Goal: Transaction & Acquisition: Purchase product/service

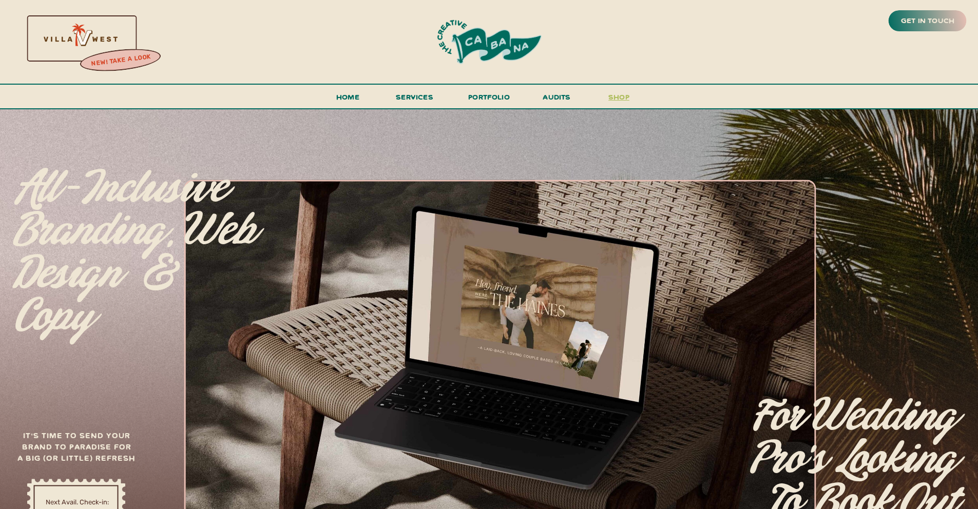
click at [612, 99] on h3 "shop" at bounding box center [619, 99] width 49 height 18
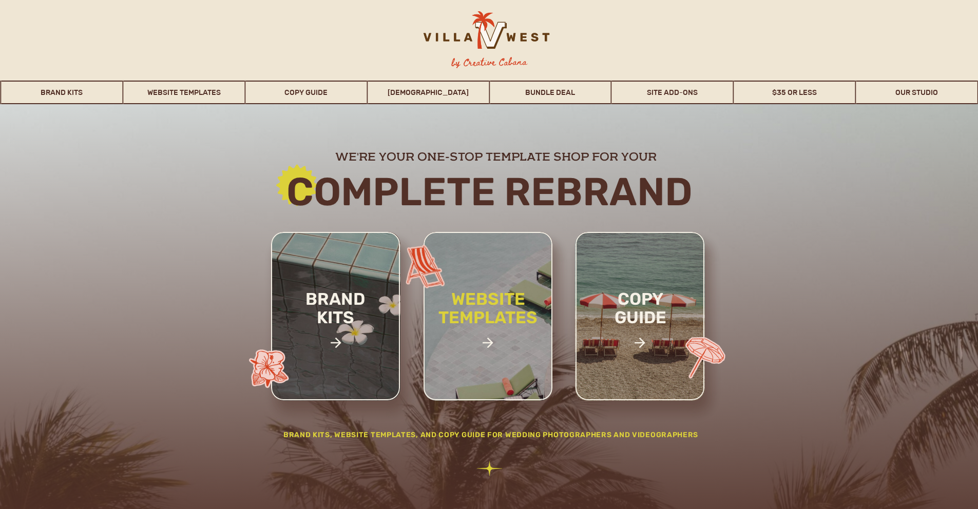
click at [496, 310] on h2 "website templates" at bounding box center [488, 319] width 135 height 59
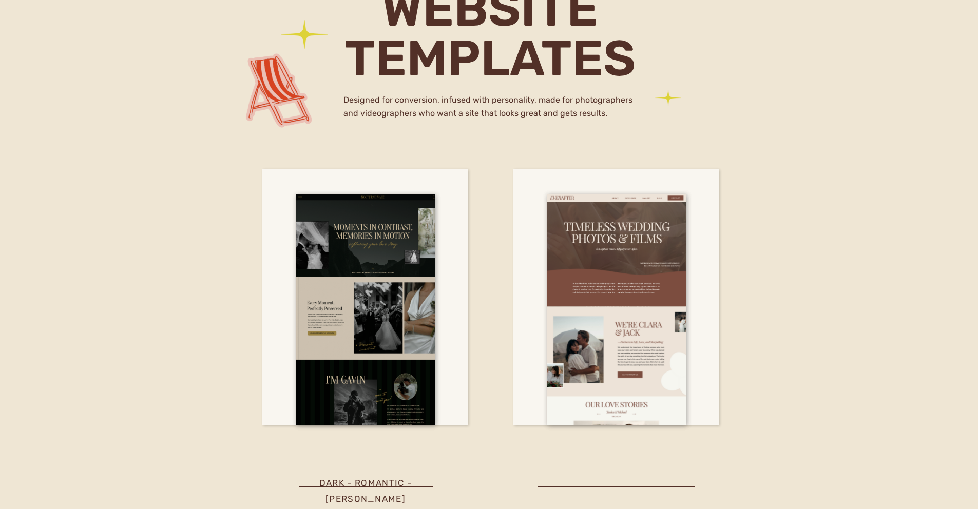
scroll to position [3634, 0]
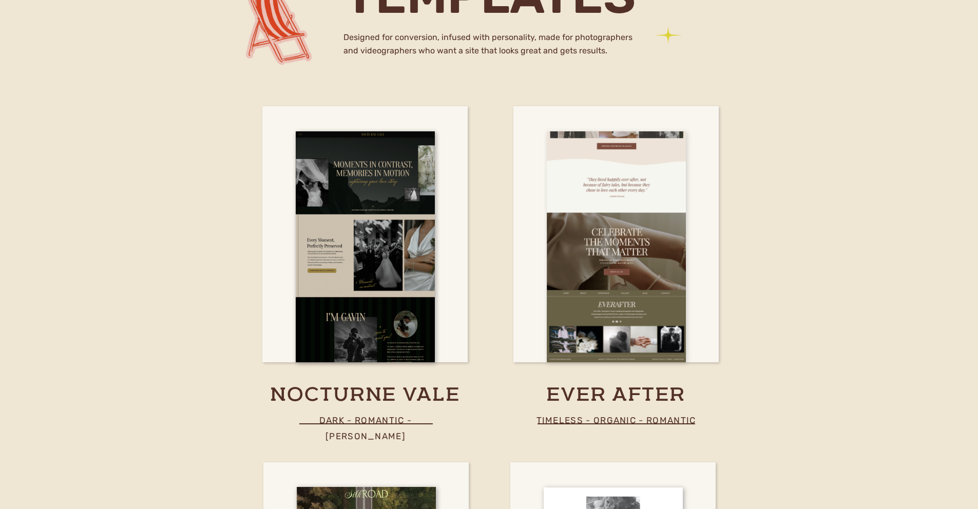
click at [606, 300] on div at bounding box center [616, 246] width 139 height 231
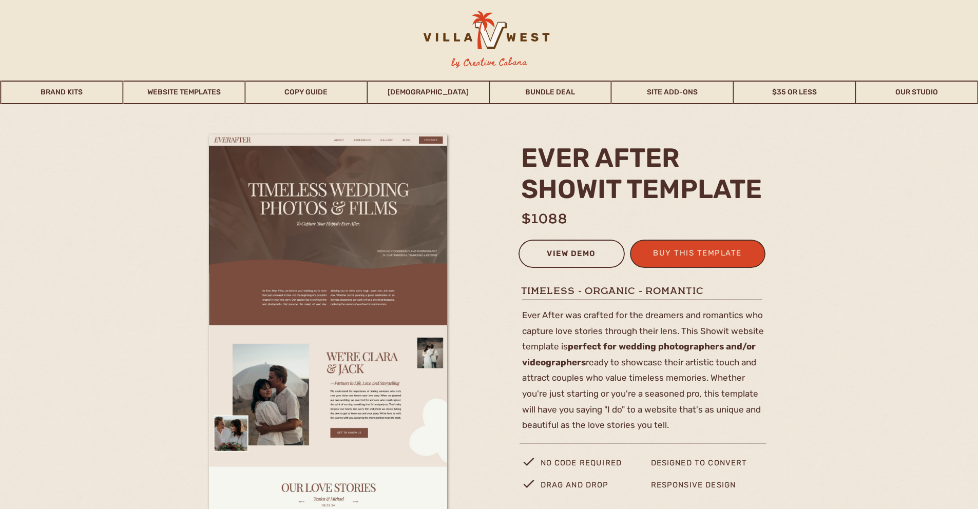
click at [567, 263] on div "view demo" at bounding box center [571, 255] width 93 height 17
